Goal: Task Accomplishment & Management: Manage account settings

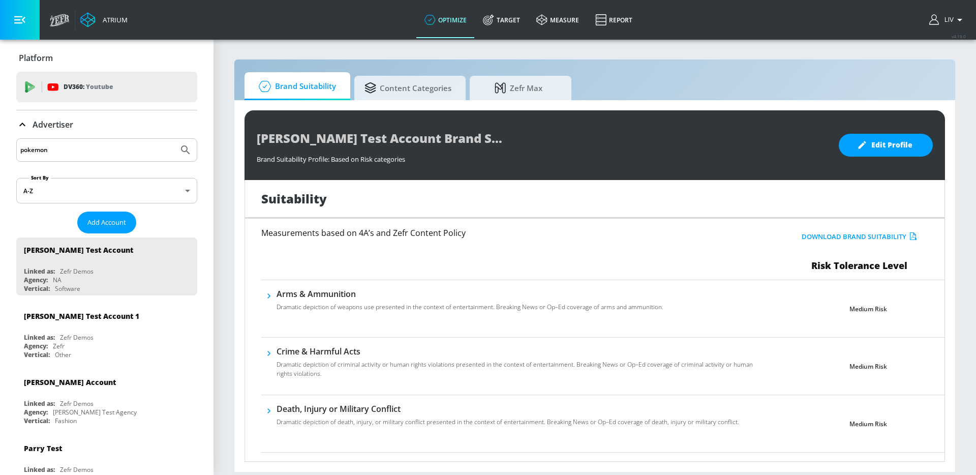
type input "pokemon"
click at [174, 139] on button "Submit Search" at bounding box center [185, 150] width 22 height 22
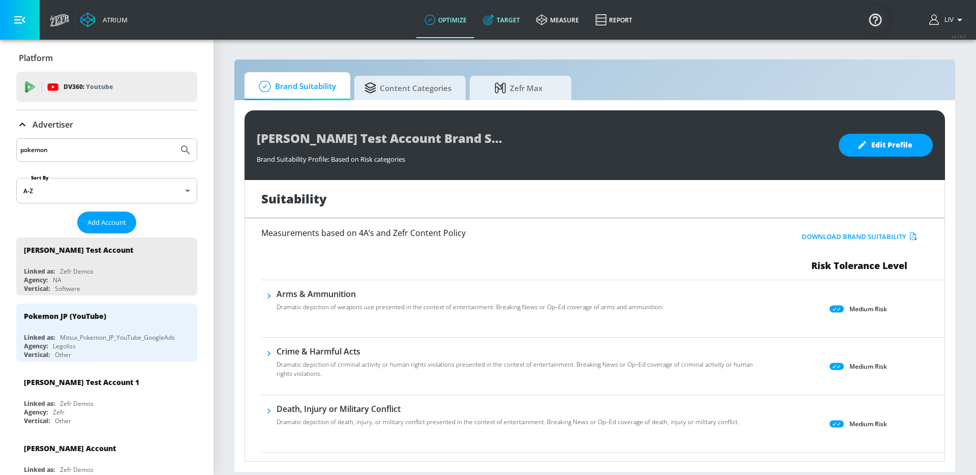
click at [496, 25] on link "Target" at bounding box center [501, 20] width 53 height 37
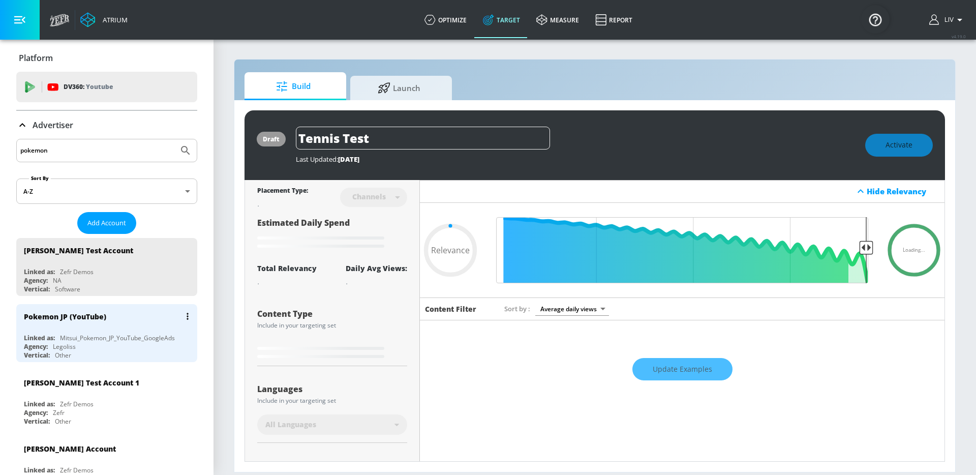
type input "0.05"
click at [78, 318] on div "Pokemon JP (YouTube)" at bounding box center [65, 317] width 82 height 10
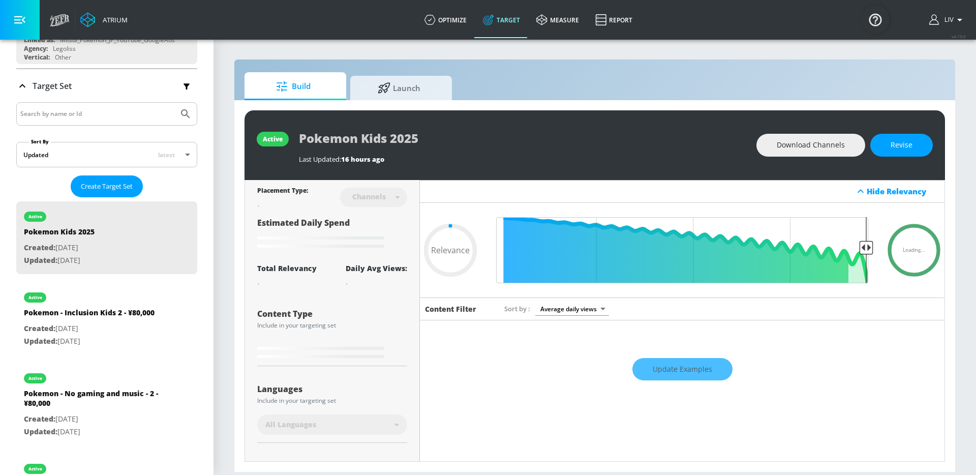
scroll to position [173, 0]
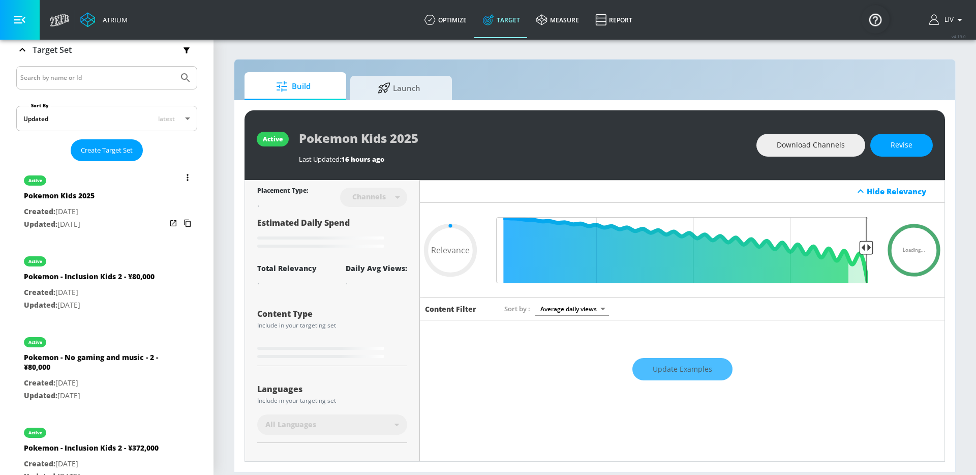
click at [136, 209] on div "active Pokemon Kids 2025 Created: [DATE] Updated: [DATE]" at bounding box center [106, 201] width 181 height 73
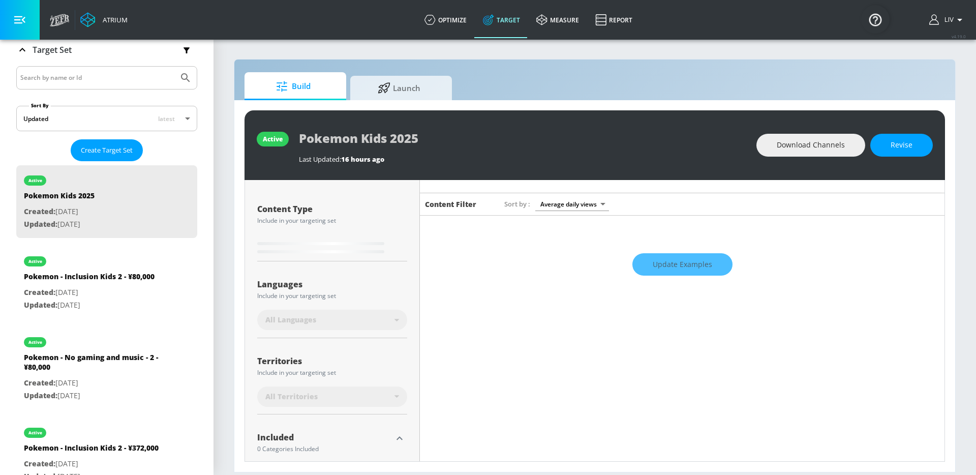
type input "0.69"
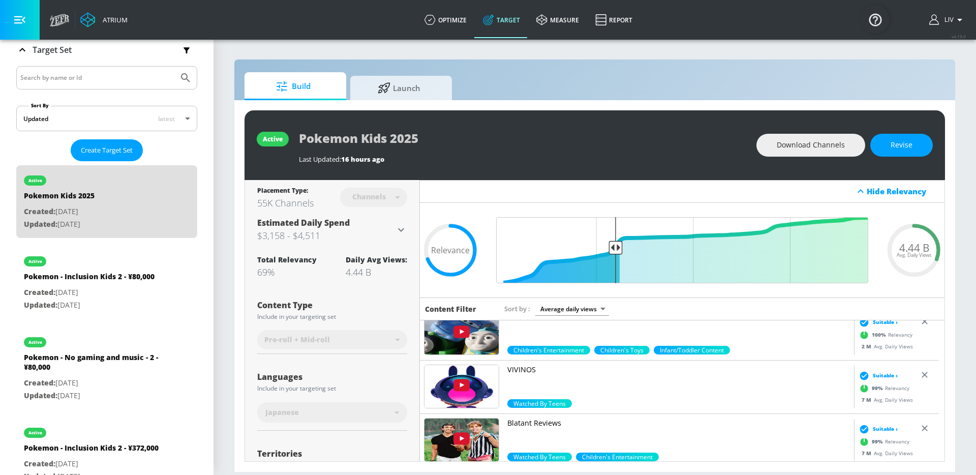
scroll to position [2845, 0]
